Goal: Transaction & Acquisition: Subscribe to service/newsletter

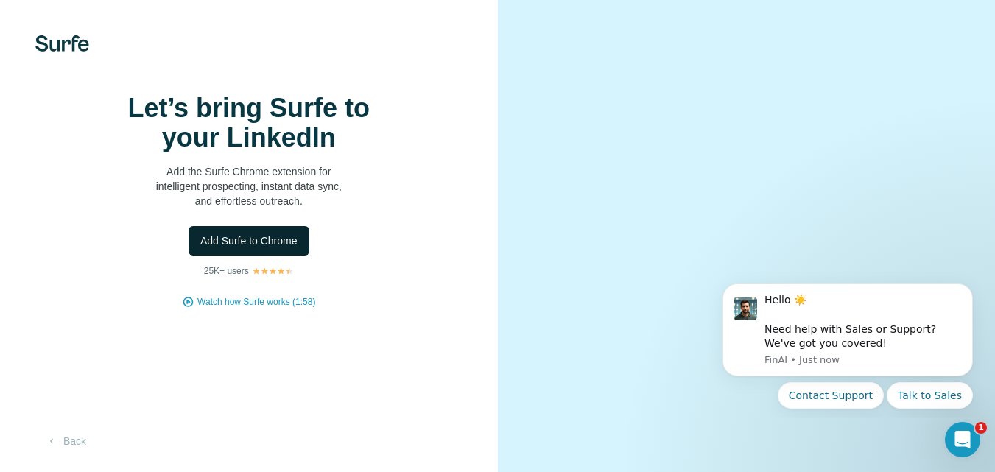
click at [261, 248] on span "Add Surfe to Chrome" at bounding box center [248, 240] width 97 height 15
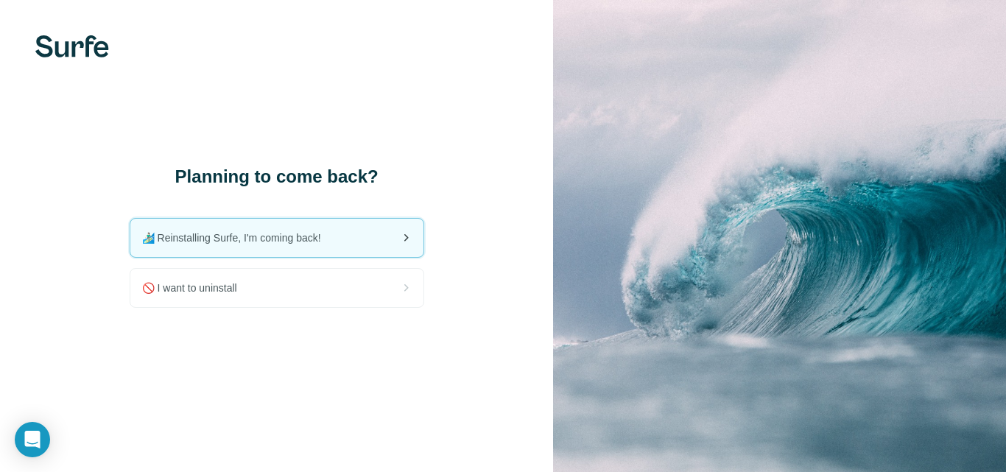
click at [296, 241] on span "🏄🏻‍♂️ Reinstalling Surfe, I'm coming back!" at bounding box center [237, 237] width 191 height 15
